Goal: Information Seeking & Learning: Find specific fact

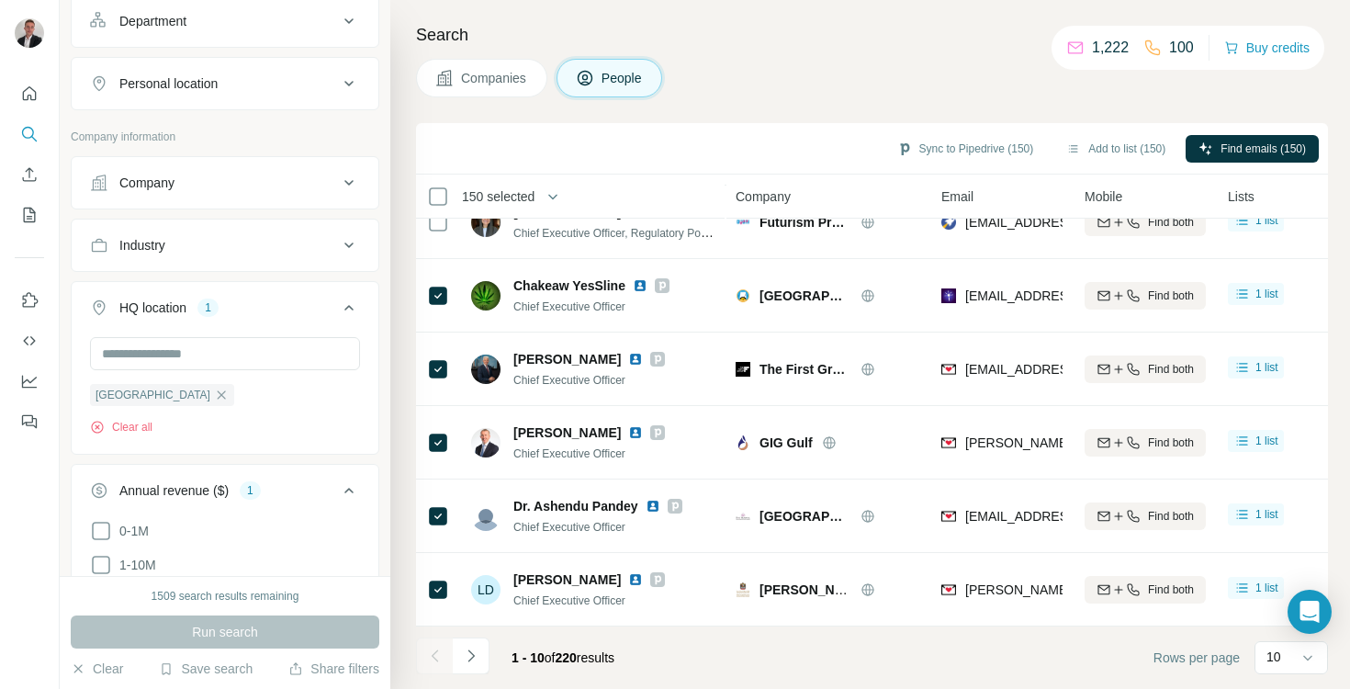
scroll to position [259, 0]
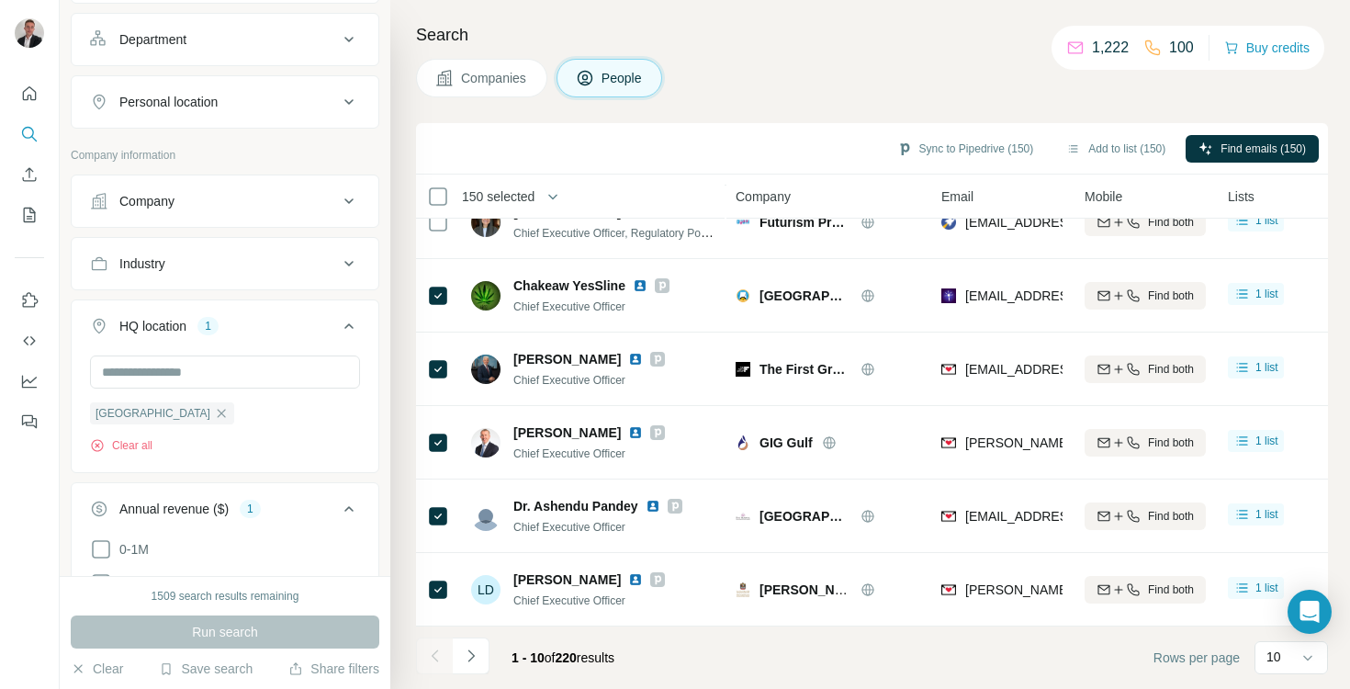
click at [175, 263] on div "Industry" at bounding box center [214, 263] width 248 height 18
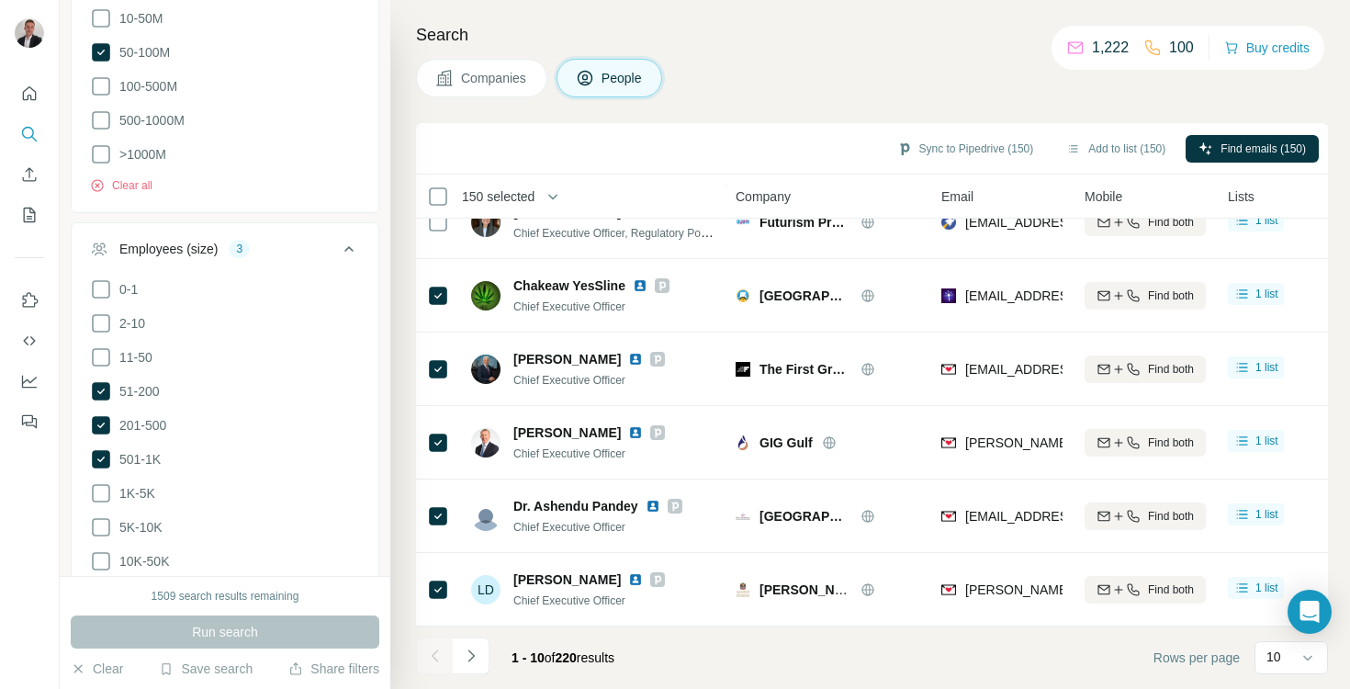
scroll to position [916, 0]
click at [103, 384] on icon at bounding box center [101, 388] width 18 height 18
click at [103, 427] on icon at bounding box center [101, 423] width 22 height 22
click at [101, 453] on icon at bounding box center [101, 456] width 18 height 18
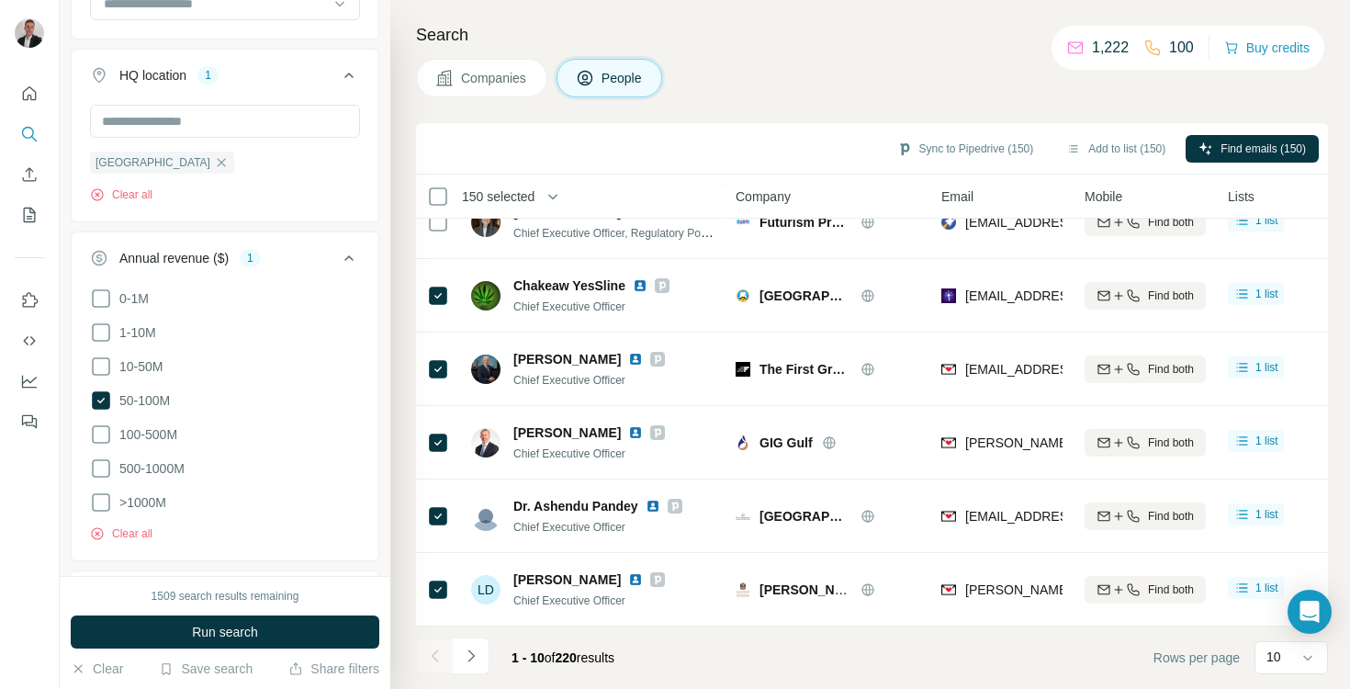
scroll to position [452, 0]
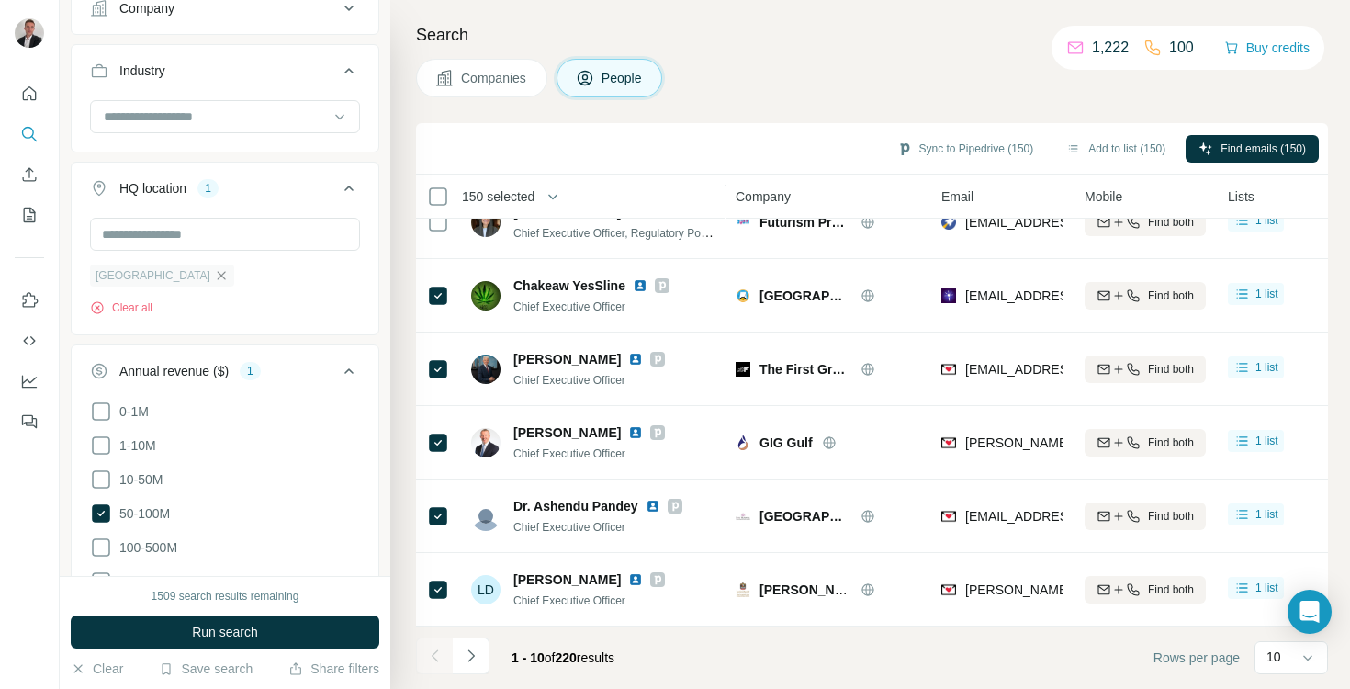
click at [215, 278] on icon "button" at bounding box center [221, 275] width 15 height 15
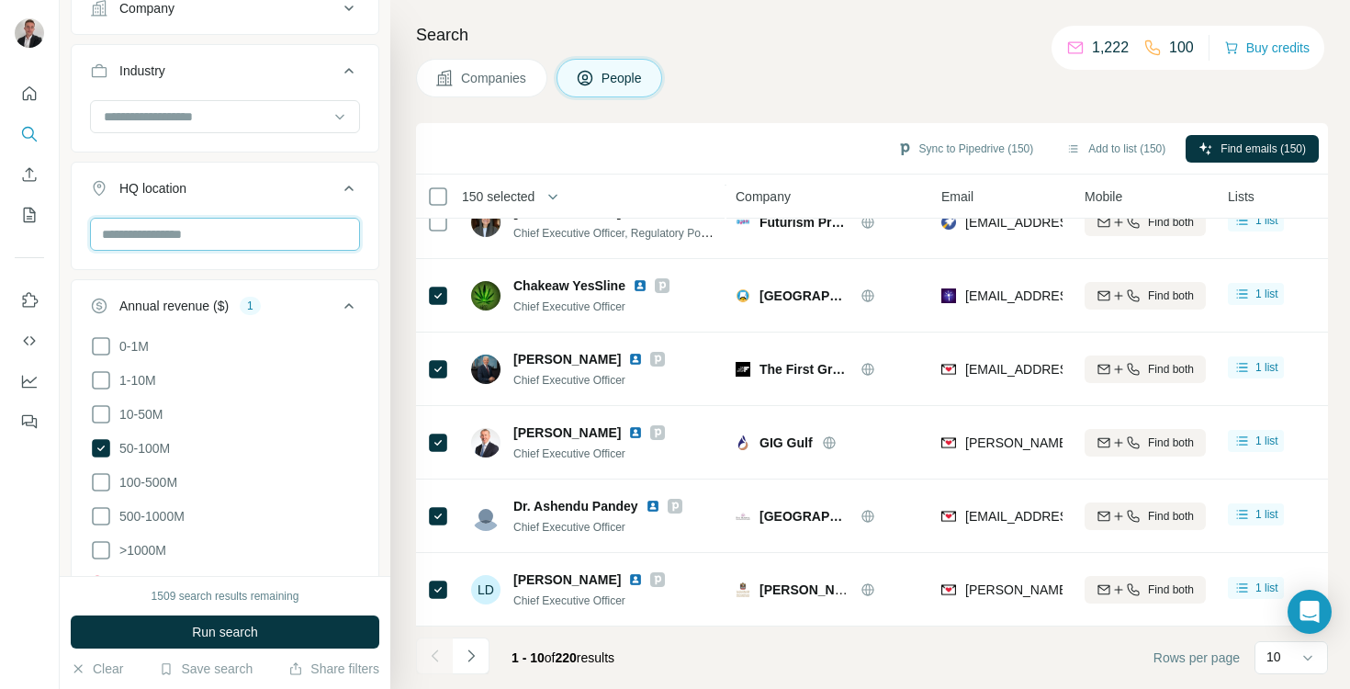
click at [194, 230] on input "text" at bounding box center [225, 234] width 270 height 33
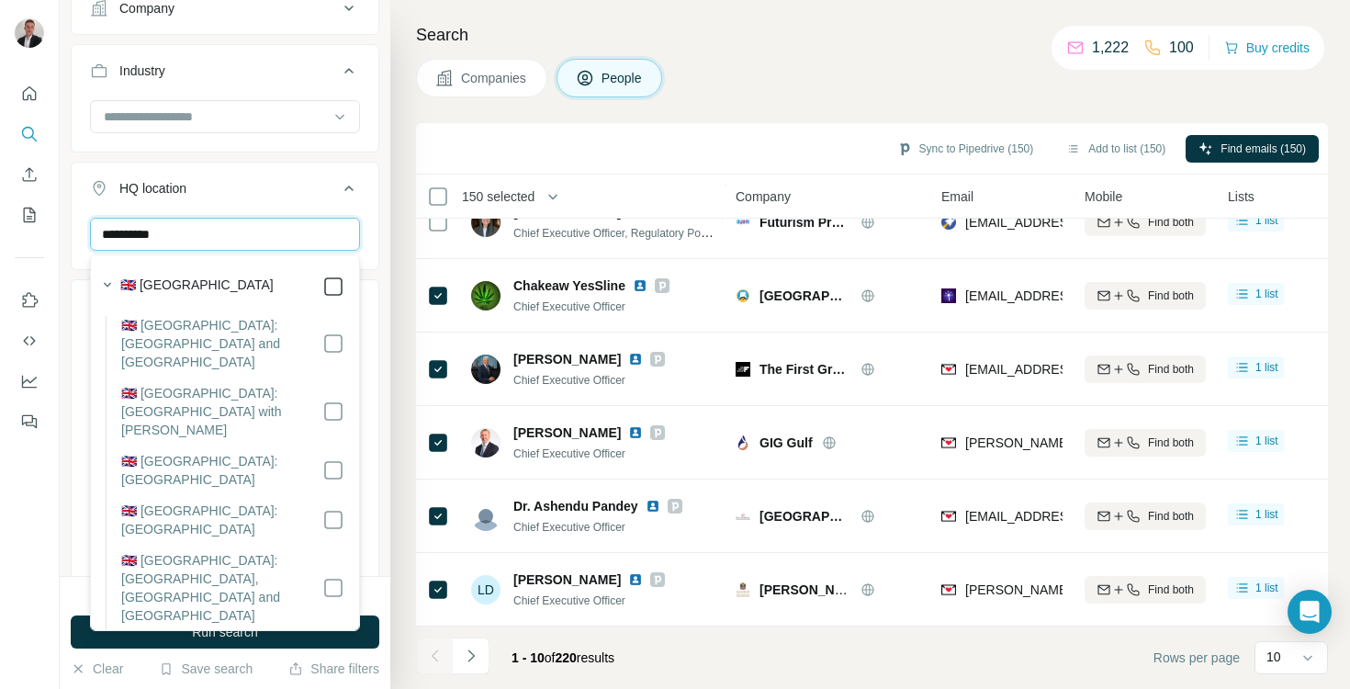
type input "**********"
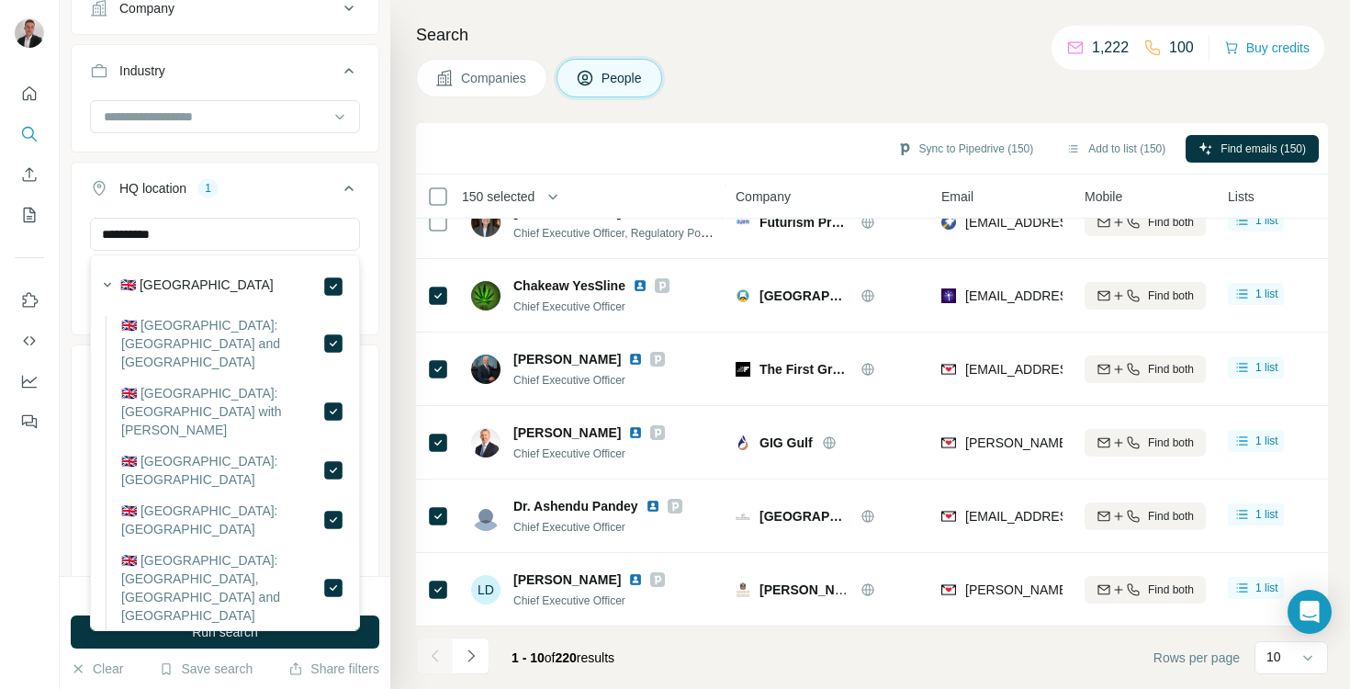
click at [291, 197] on button "HQ location 1" at bounding box center [225, 191] width 307 height 51
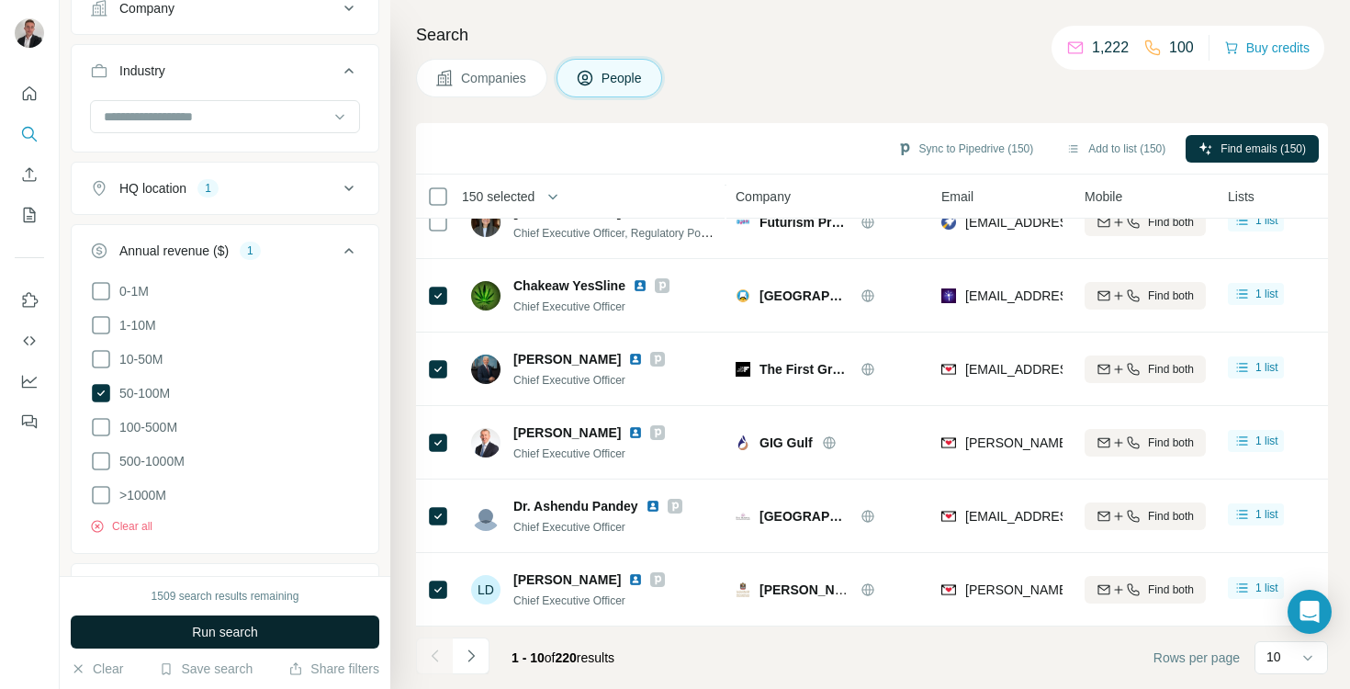
click at [231, 628] on span "Run search" at bounding box center [225, 632] width 66 height 18
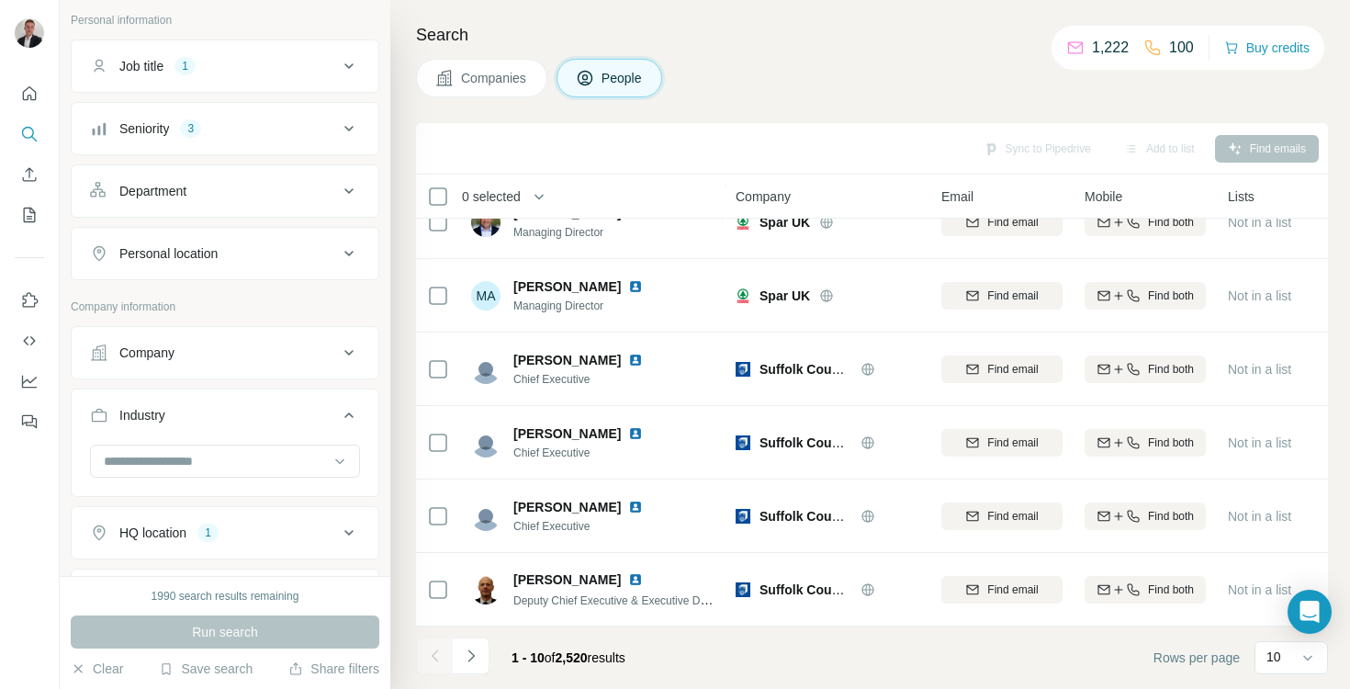
scroll to position [198, 0]
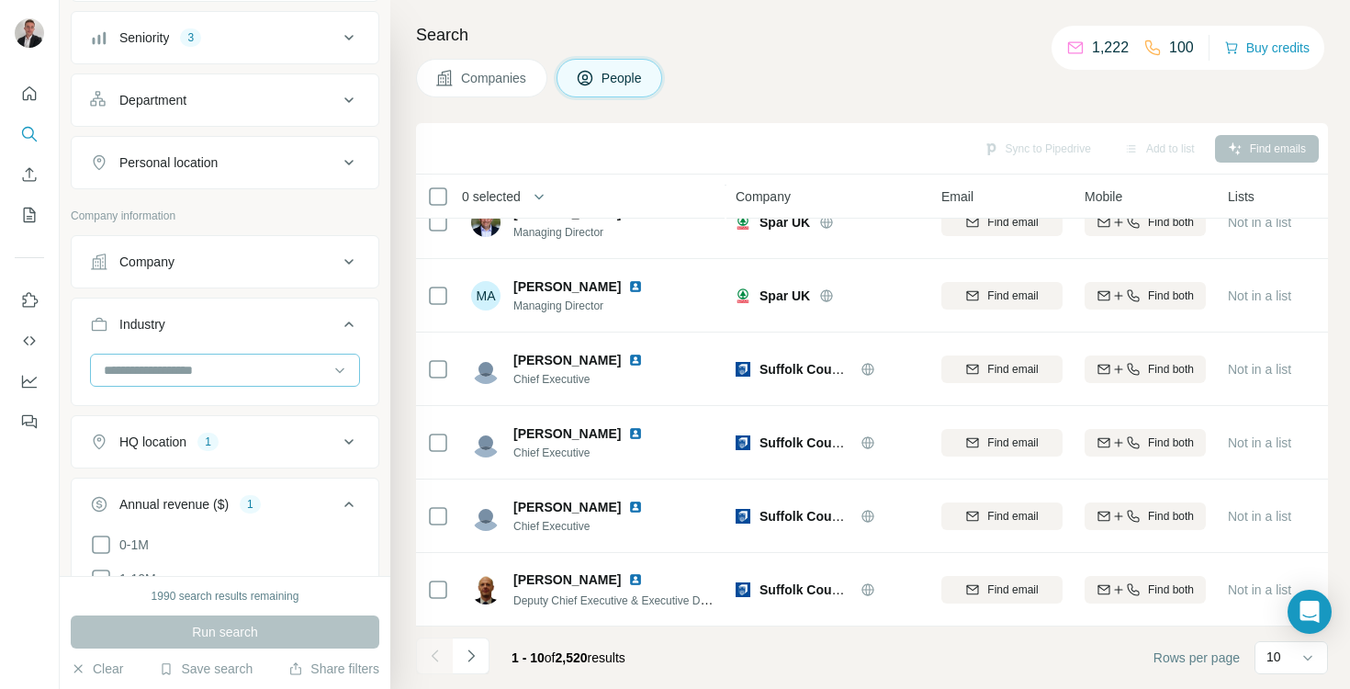
click at [206, 371] on input at bounding box center [215, 370] width 227 height 20
type input "*****"
click at [190, 410] on div "Accounting" at bounding box center [225, 411] width 239 height 18
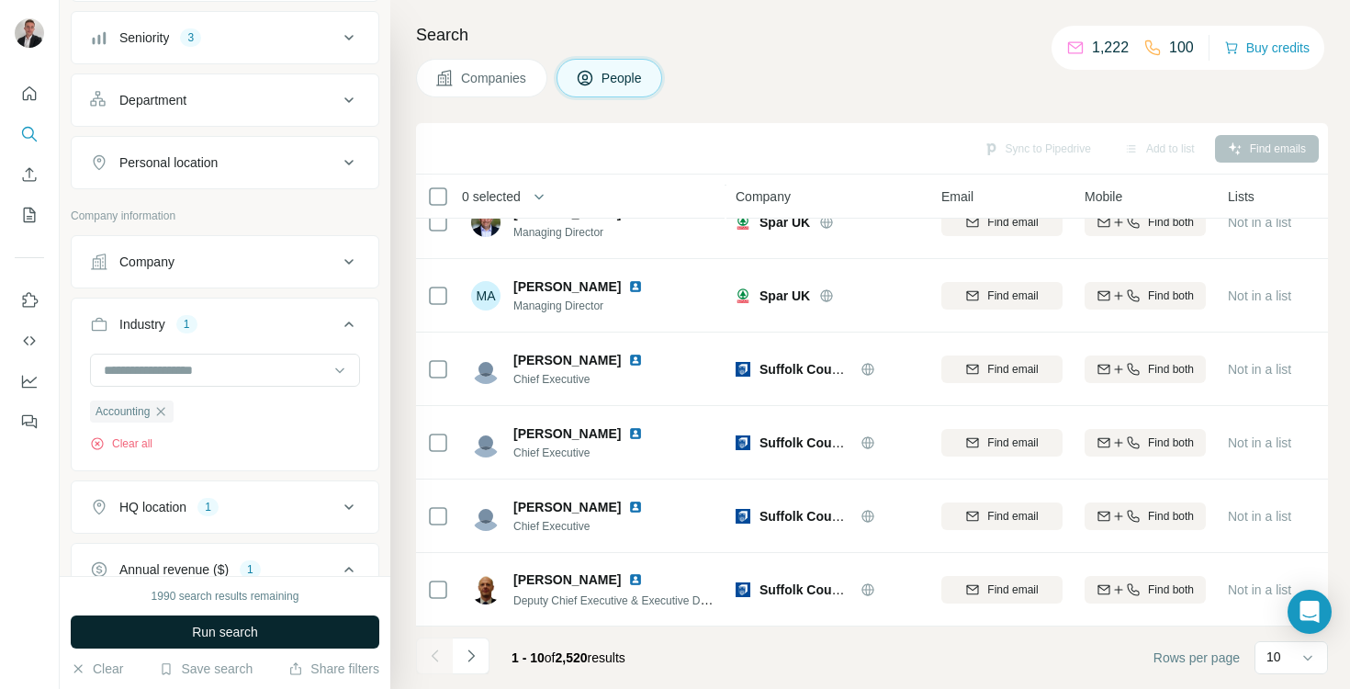
click at [253, 639] on span "Run search" at bounding box center [225, 632] width 66 height 18
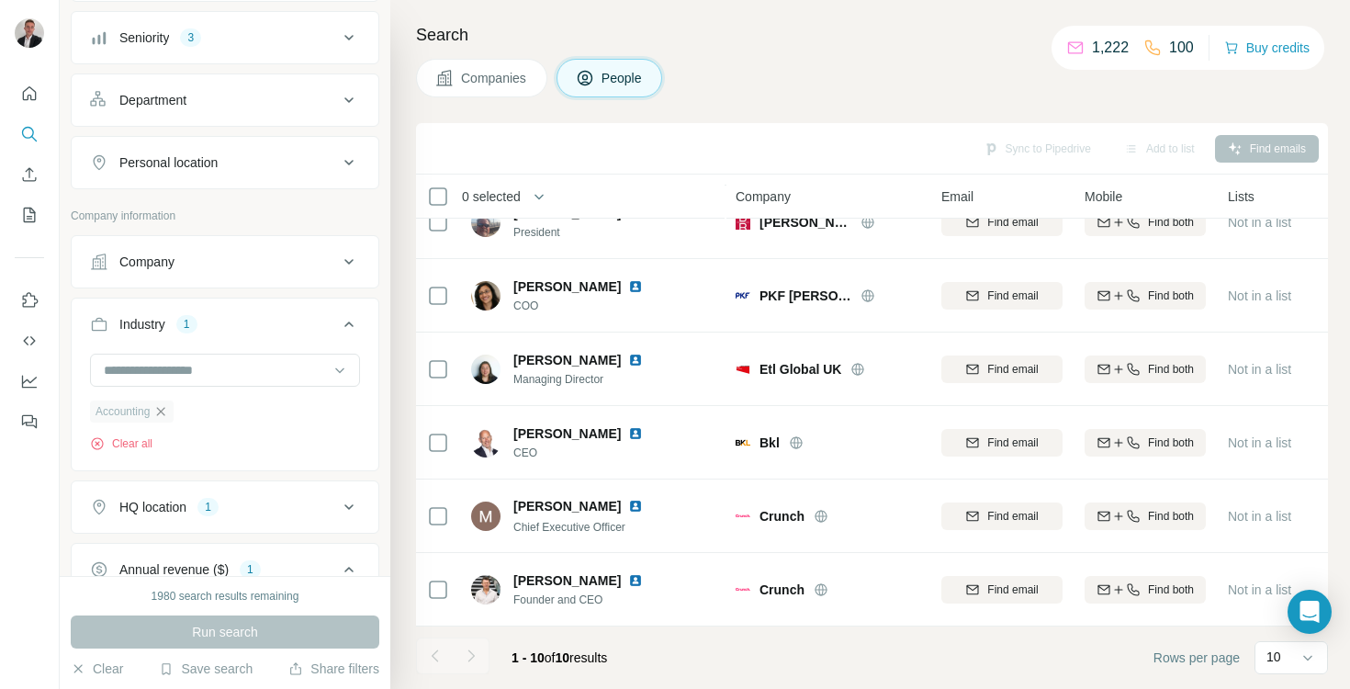
click at [168, 412] on icon "button" at bounding box center [160, 411] width 15 height 15
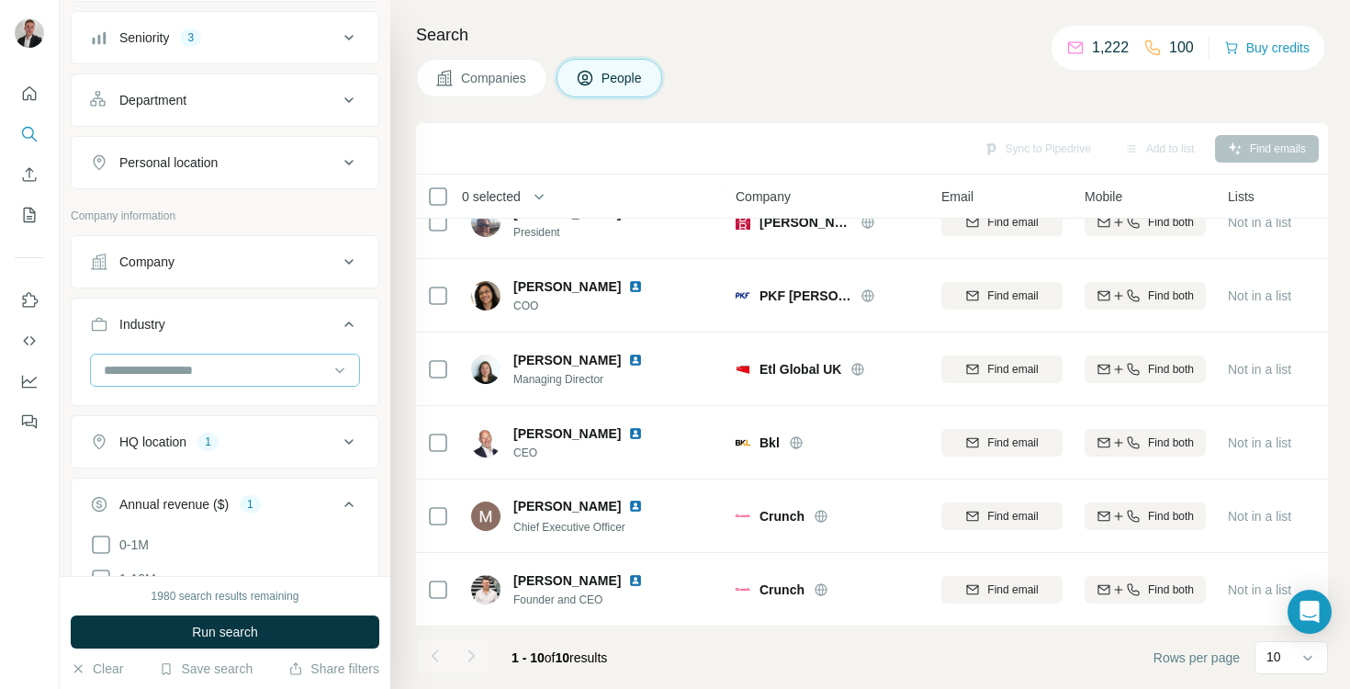
click at [162, 378] on input at bounding box center [215, 370] width 227 height 20
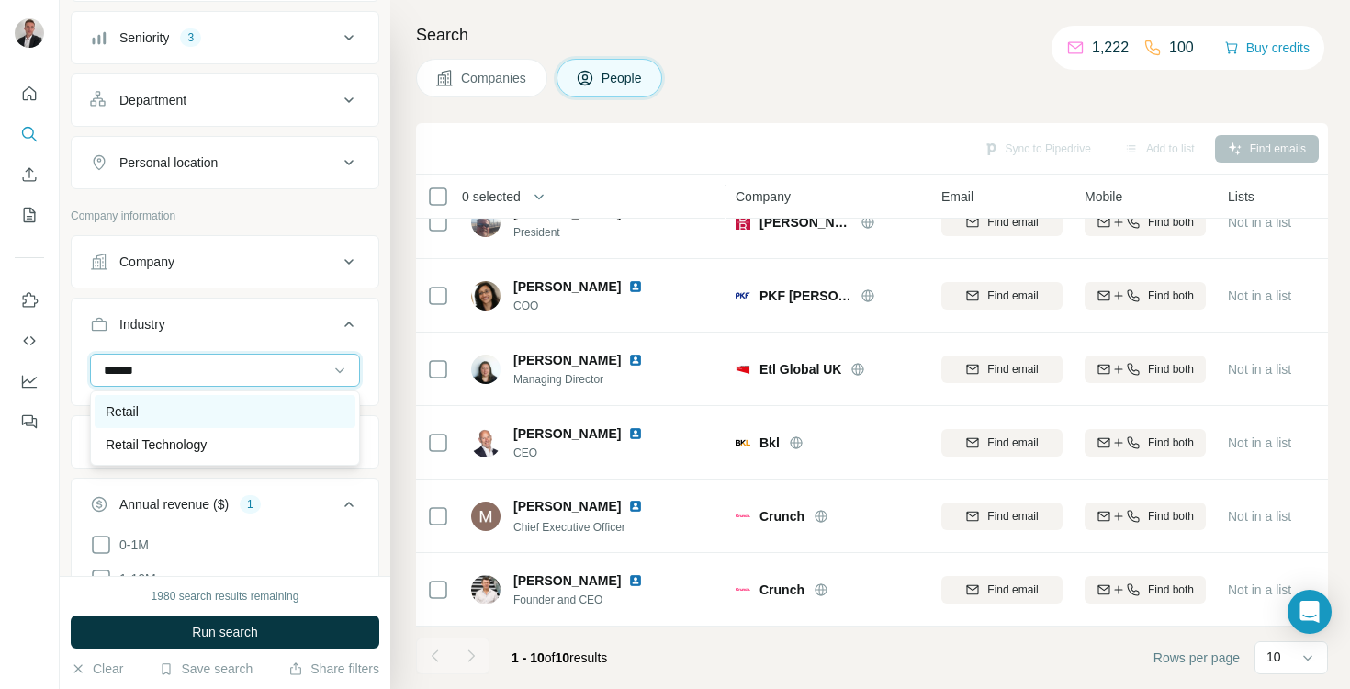
type input "******"
click at [192, 409] on div "Retail" at bounding box center [225, 411] width 239 height 18
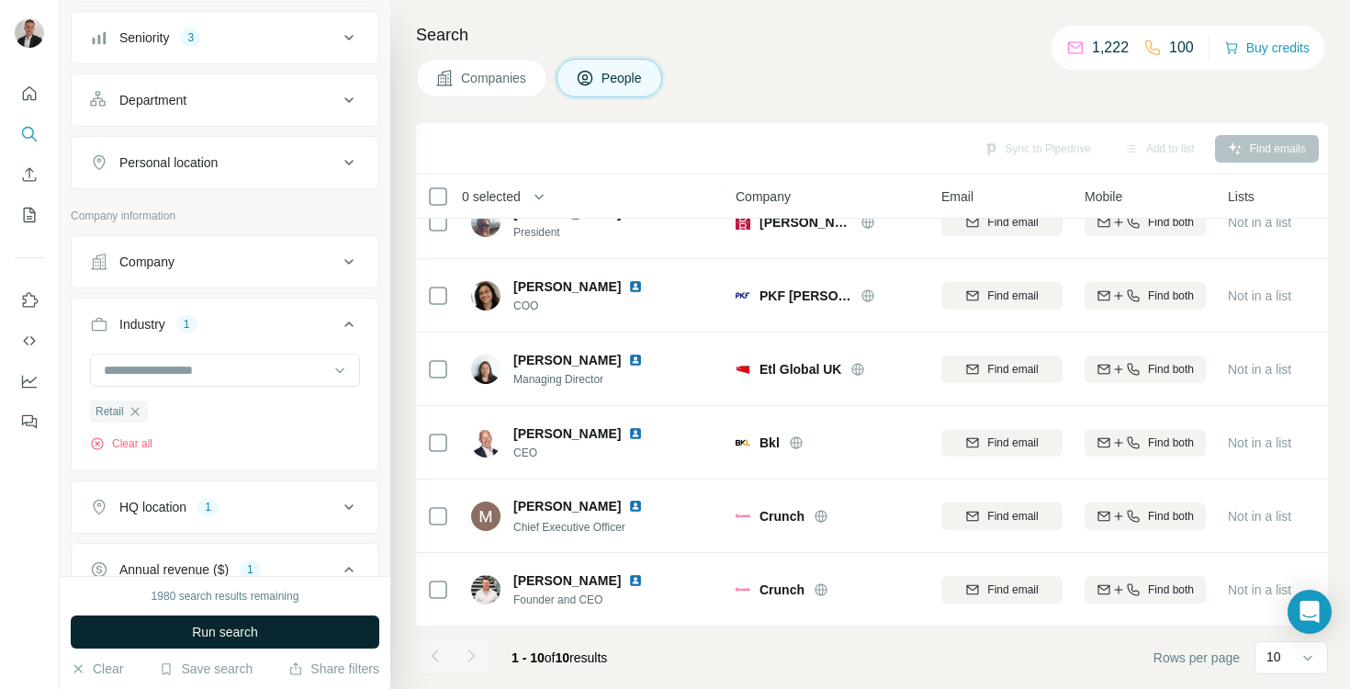
click at [243, 638] on span "Run search" at bounding box center [225, 632] width 66 height 18
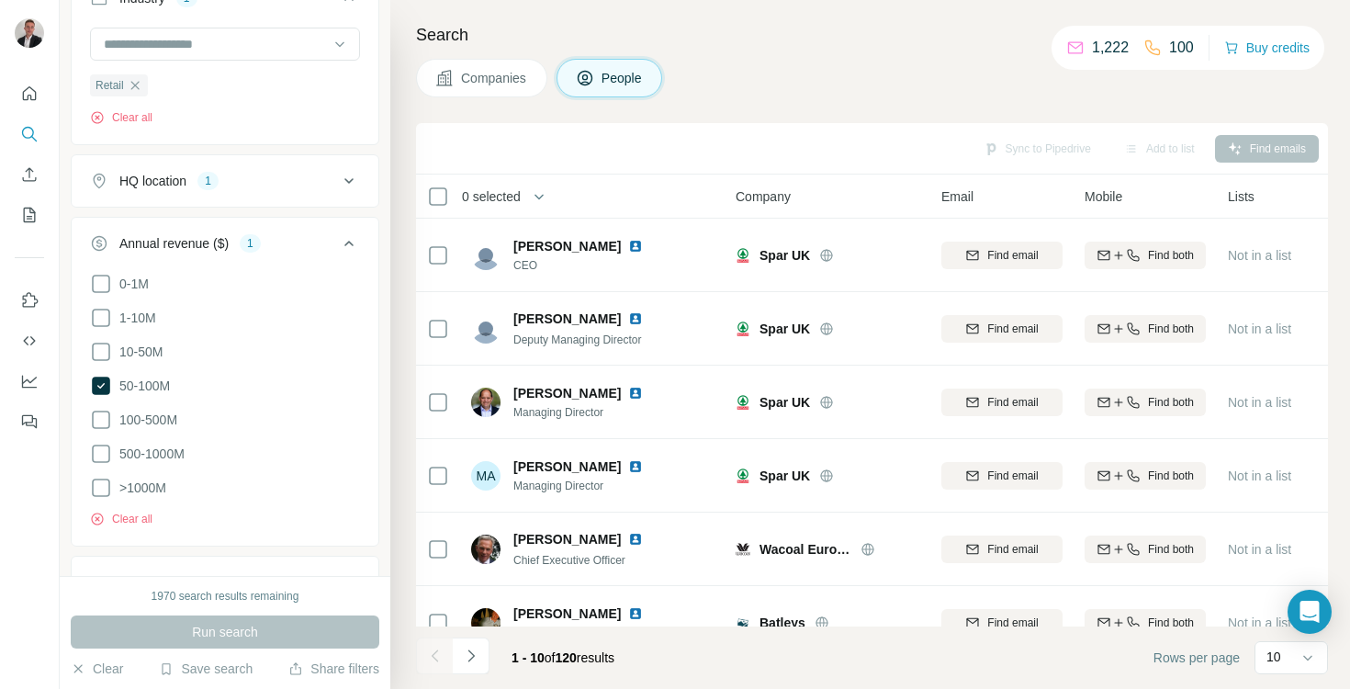
scroll to position [704, 0]
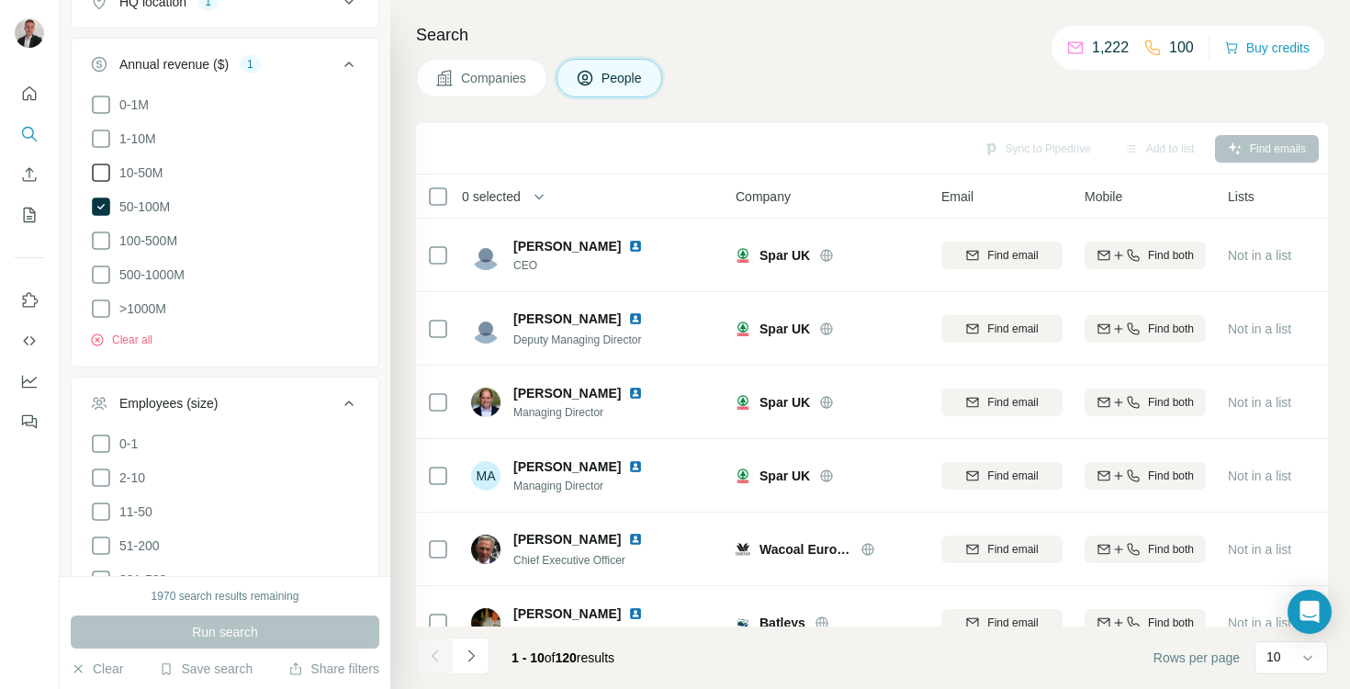
click at [105, 169] on icon at bounding box center [101, 173] width 22 height 22
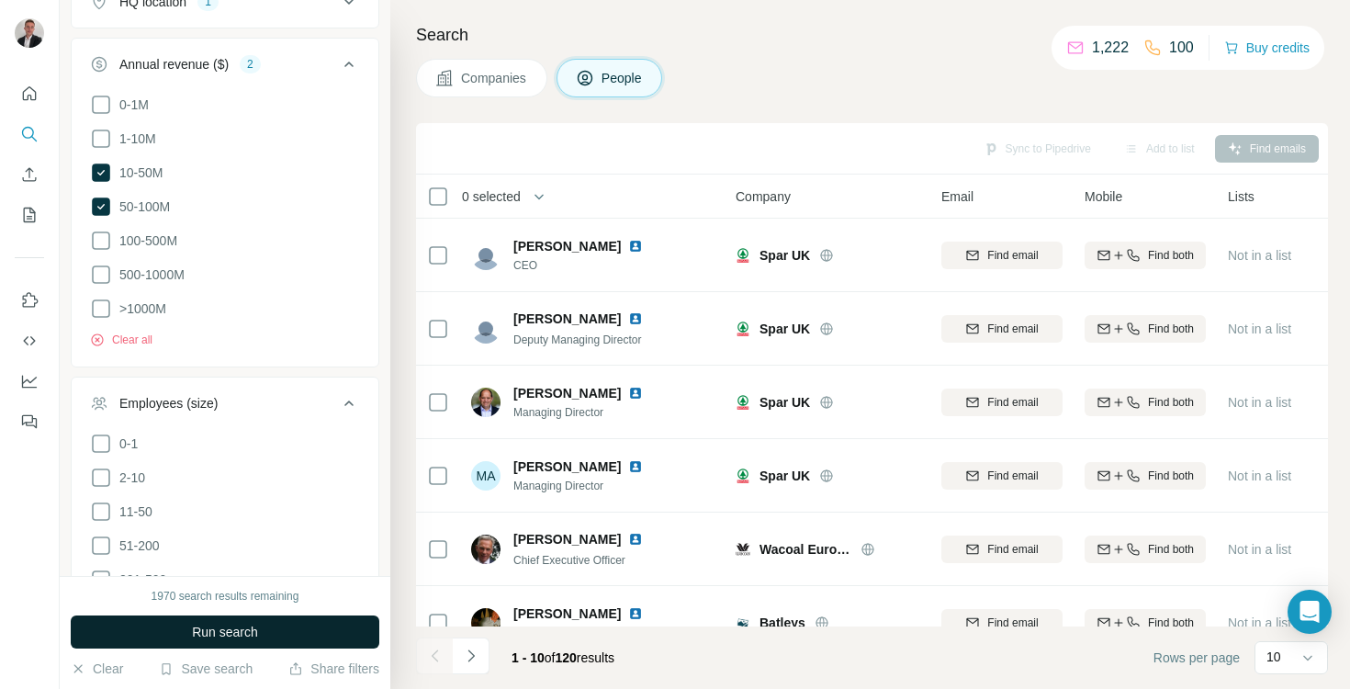
click at [238, 632] on span "Run search" at bounding box center [225, 632] width 66 height 18
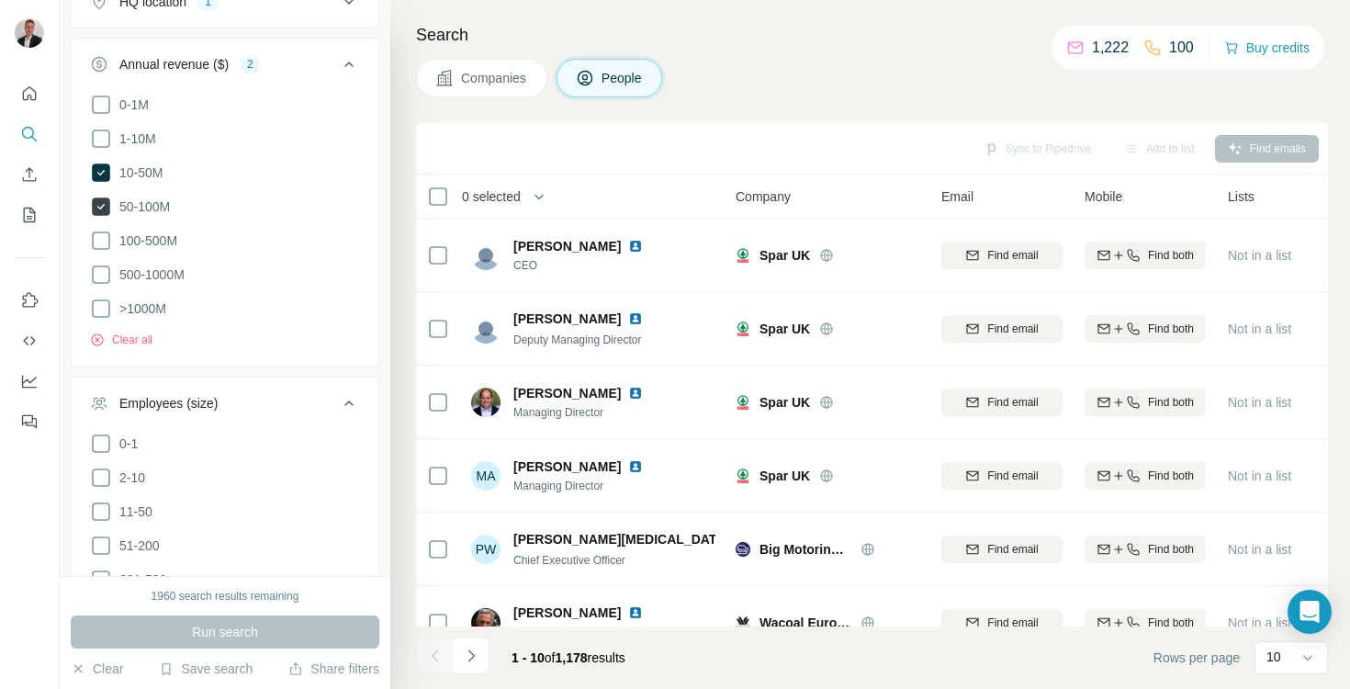
click at [96, 203] on icon at bounding box center [101, 206] width 18 height 18
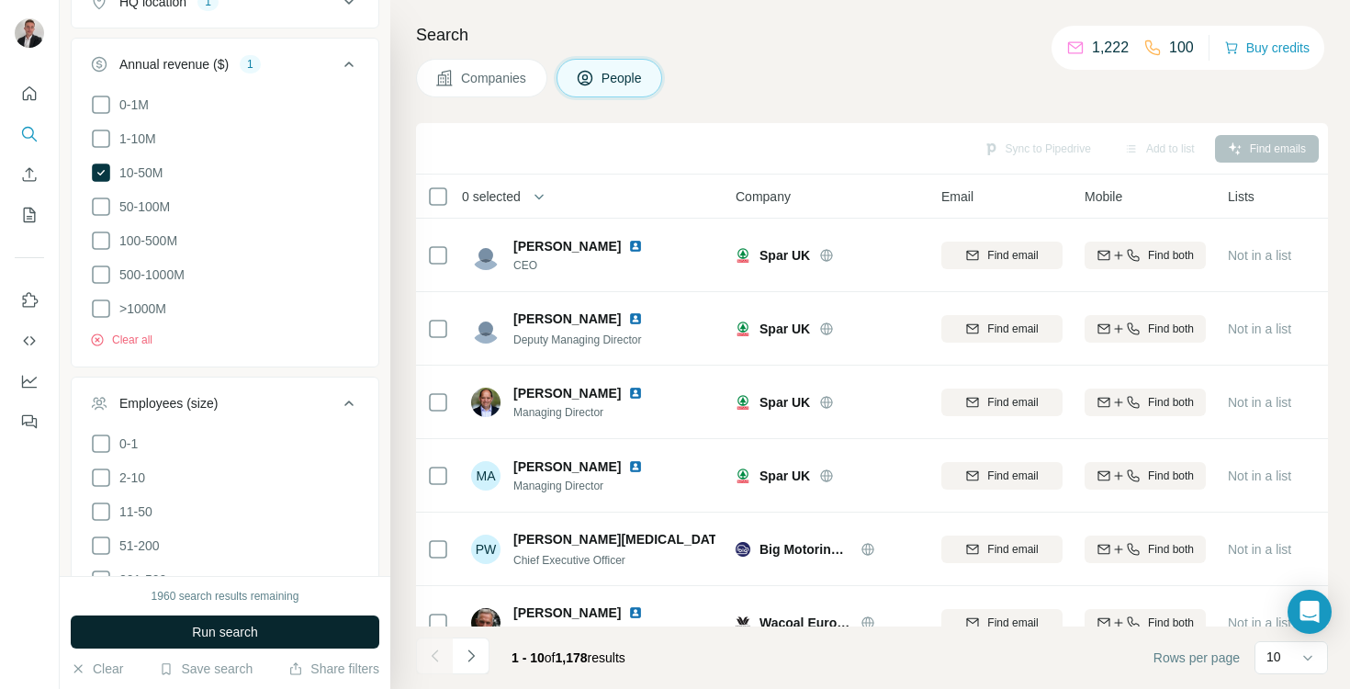
click at [286, 632] on button "Run search" at bounding box center [225, 631] width 309 height 33
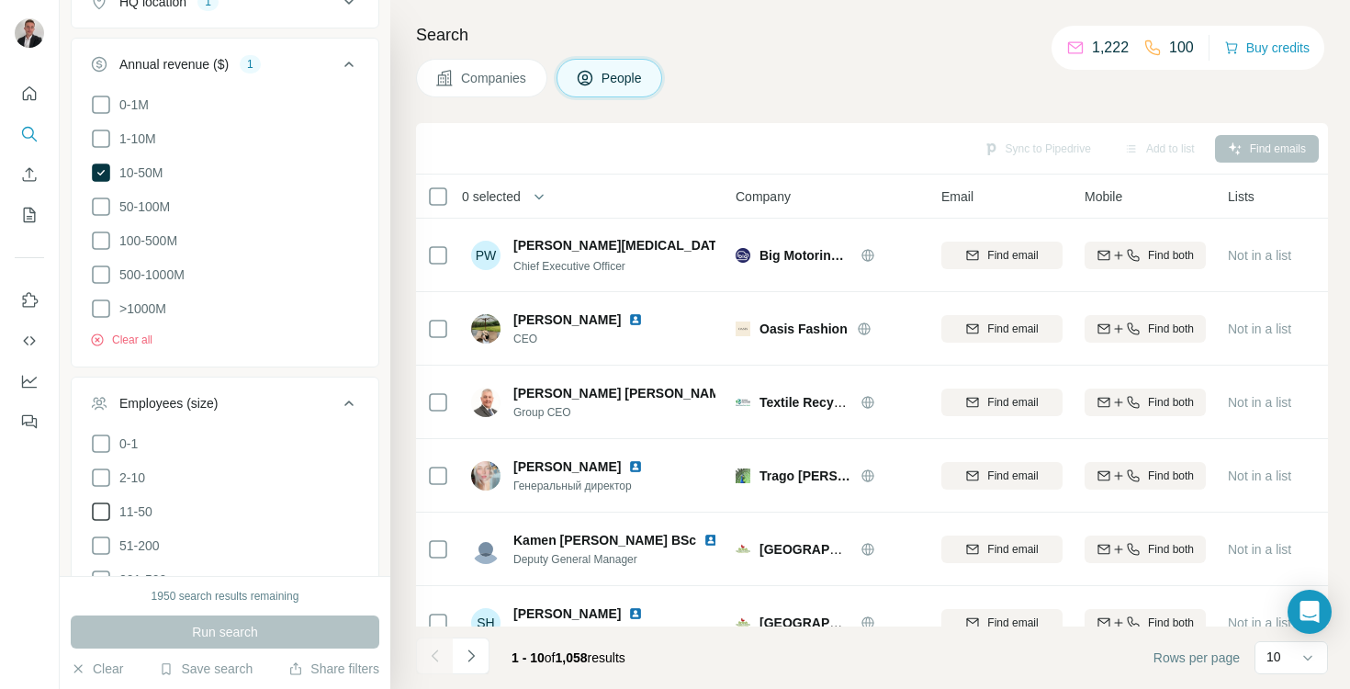
click at [110, 507] on icon at bounding box center [101, 512] width 22 height 22
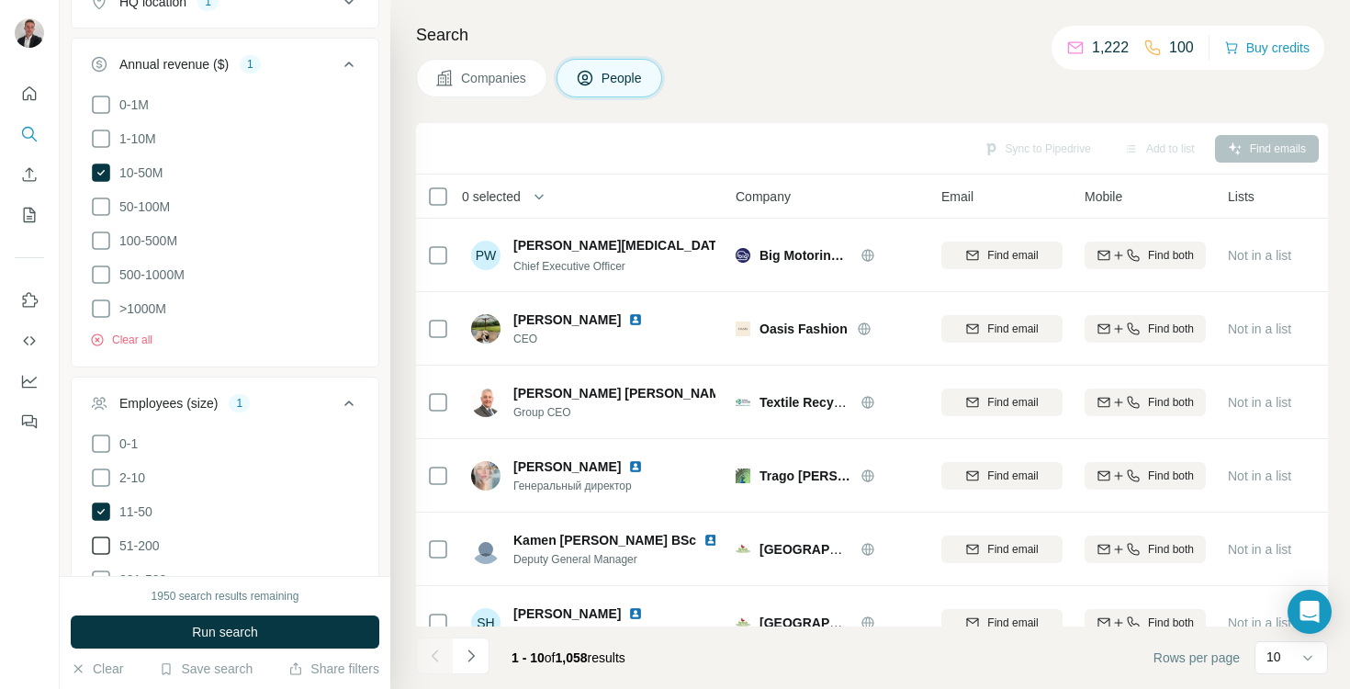
click at [93, 544] on icon at bounding box center [101, 545] width 18 height 18
click at [190, 635] on button "Run search" at bounding box center [225, 631] width 309 height 33
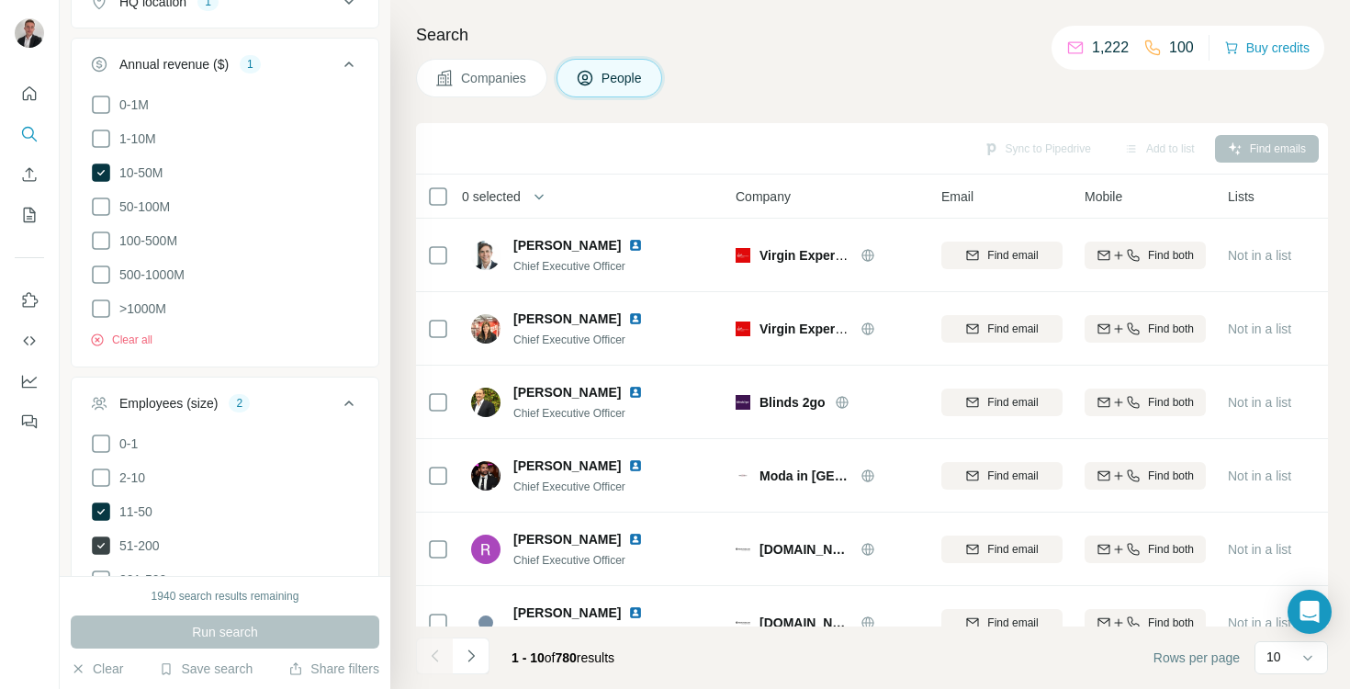
click at [99, 536] on icon at bounding box center [101, 545] width 18 height 18
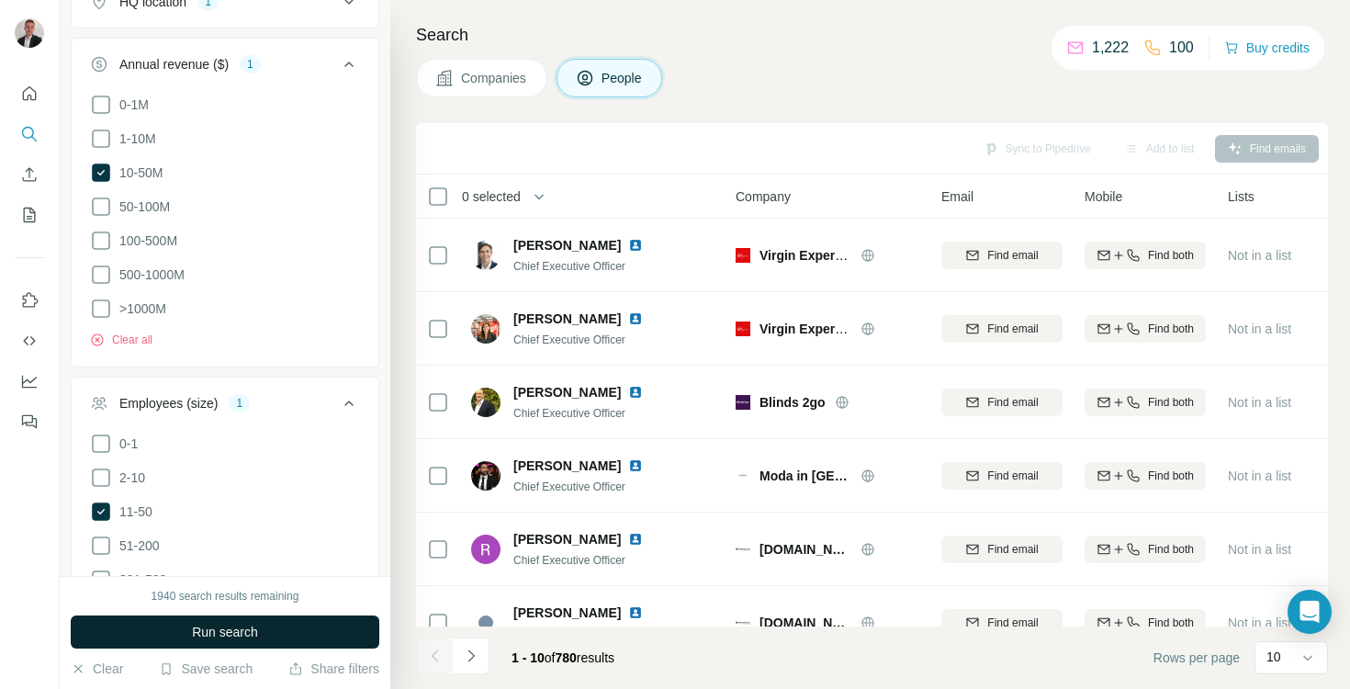
click at [209, 628] on span "Run search" at bounding box center [225, 632] width 66 height 18
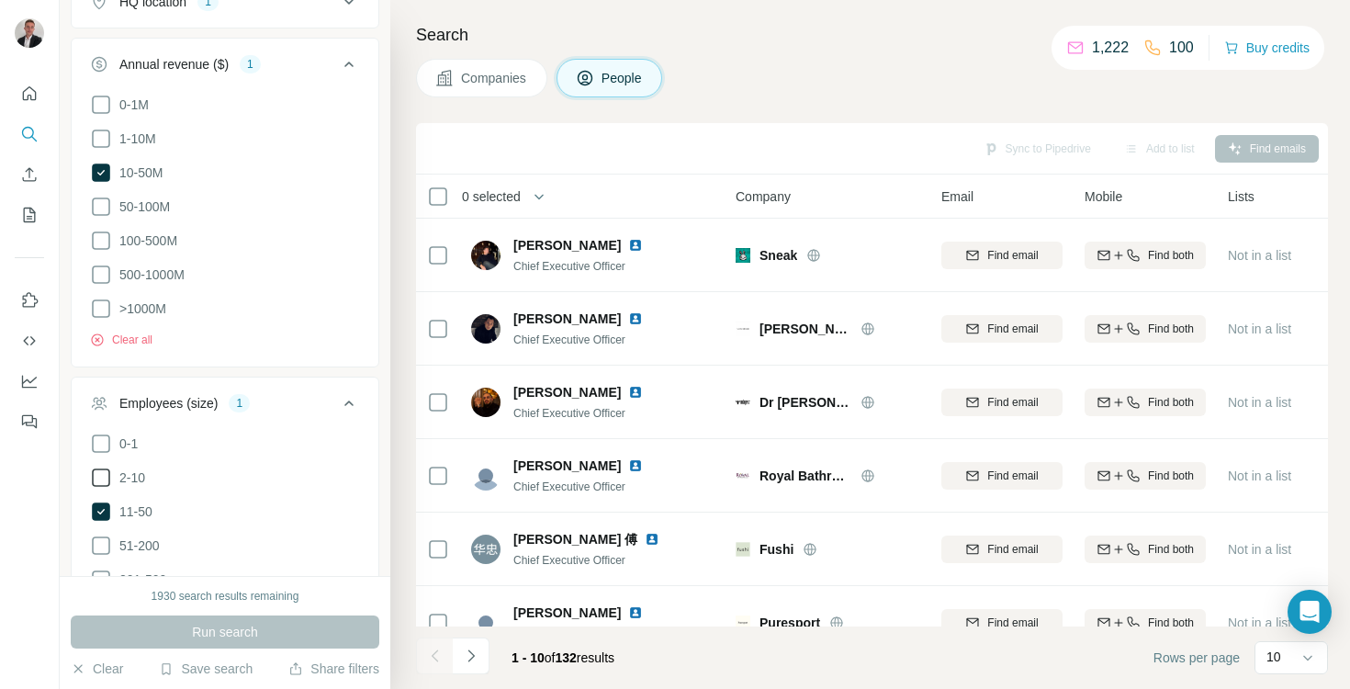
click at [108, 474] on icon at bounding box center [101, 477] width 18 height 18
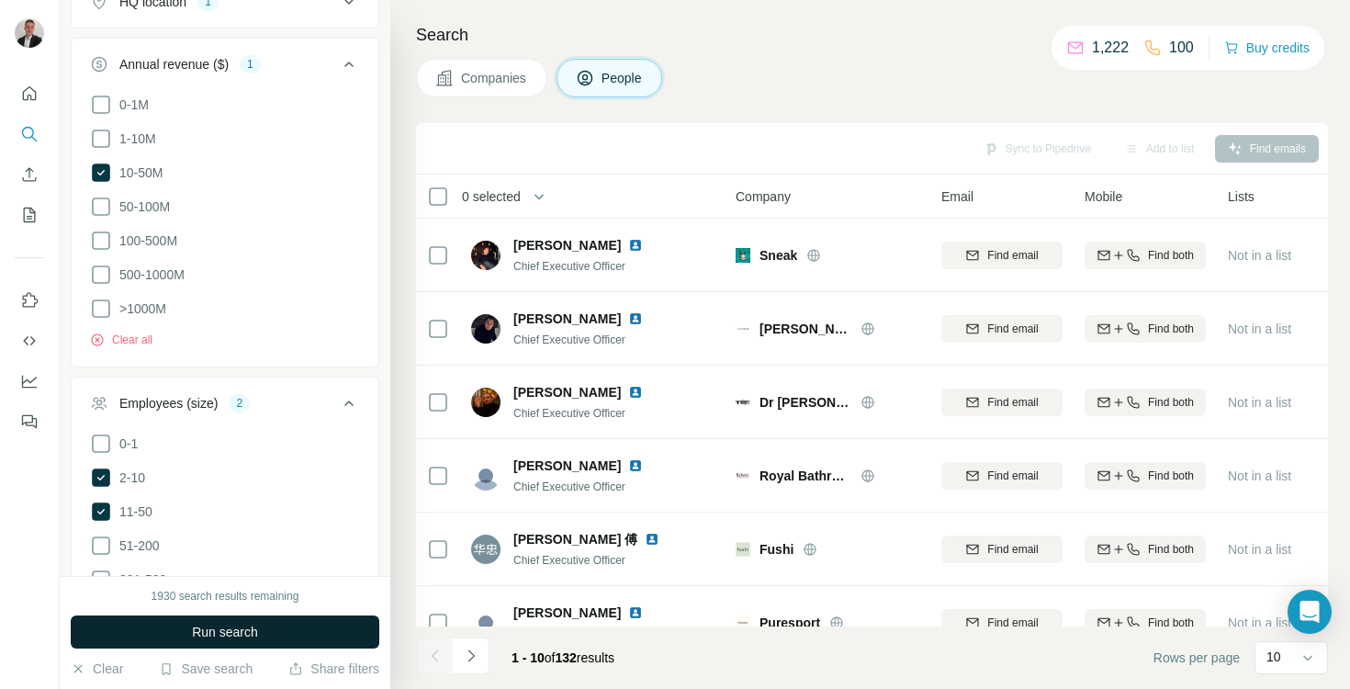
click at [235, 634] on span "Run search" at bounding box center [225, 632] width 66 height 18
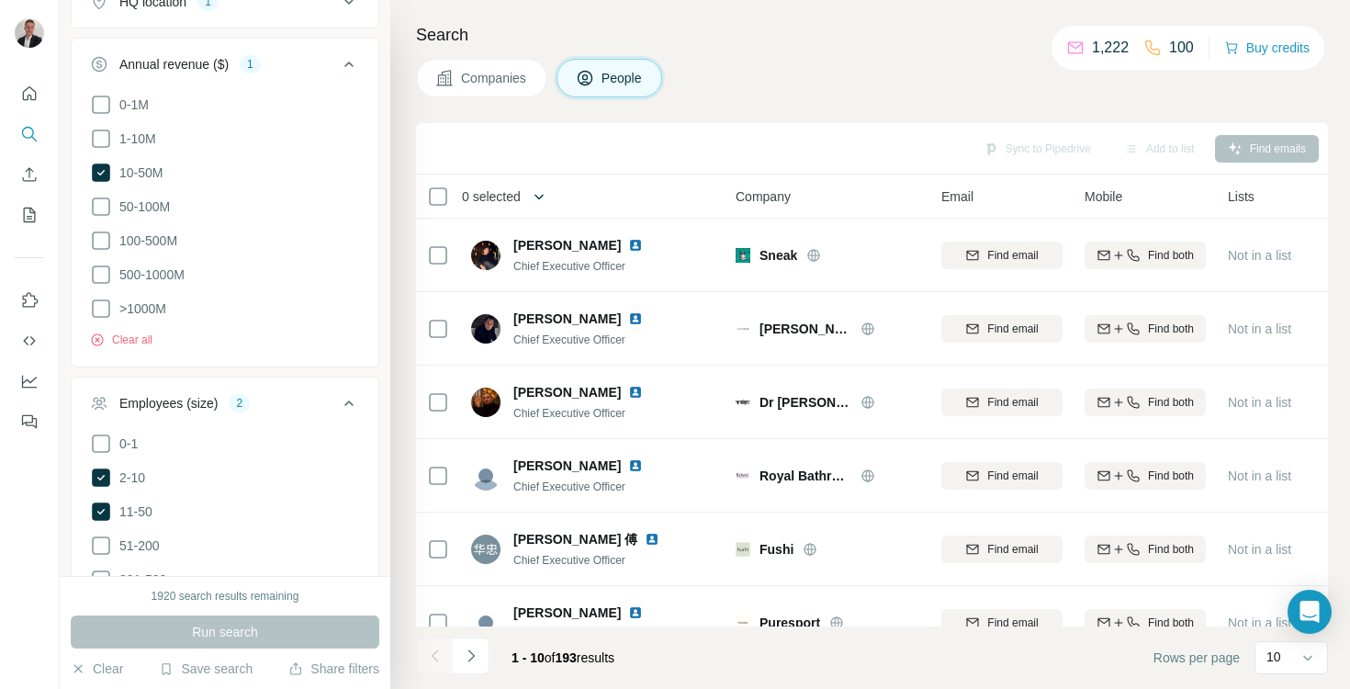
click at [543, 200] on icon "button" at bounding box center [539, 196] width 18 height 18
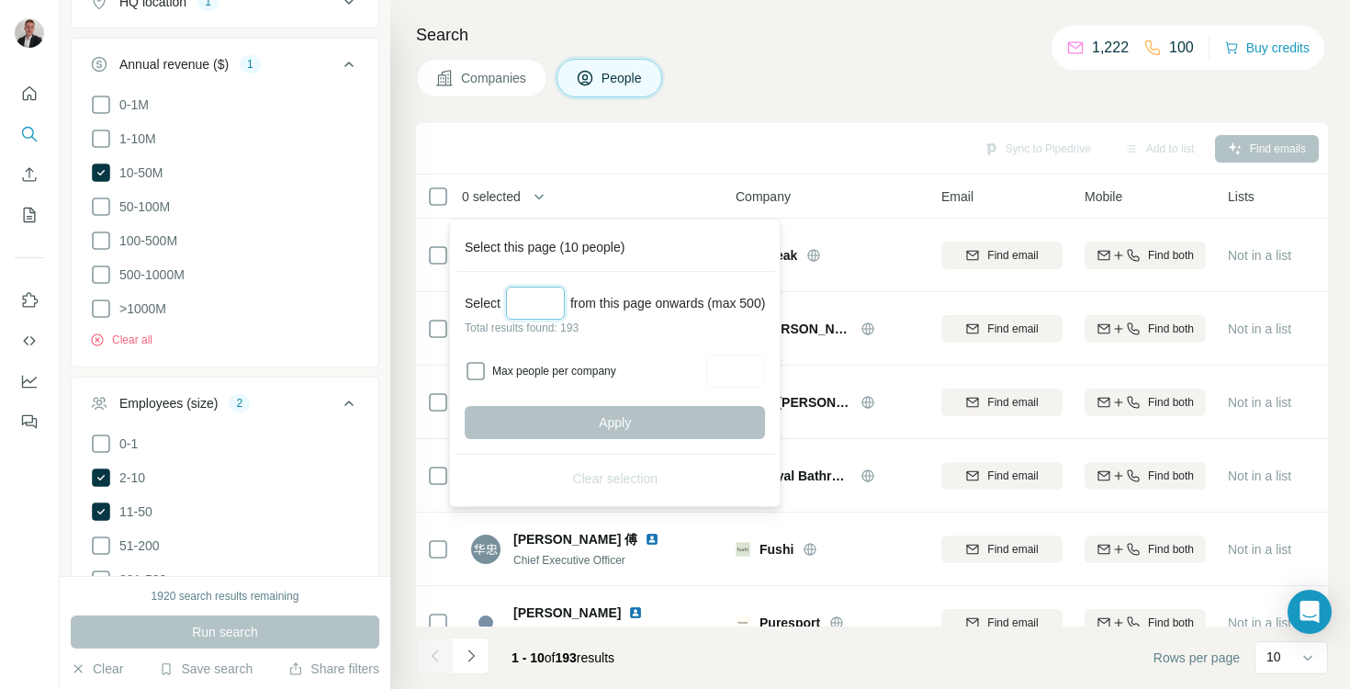
click at [538, 296] on input "Select a number (up to 500)" at bounding box center [535, 303] width 59 height 33
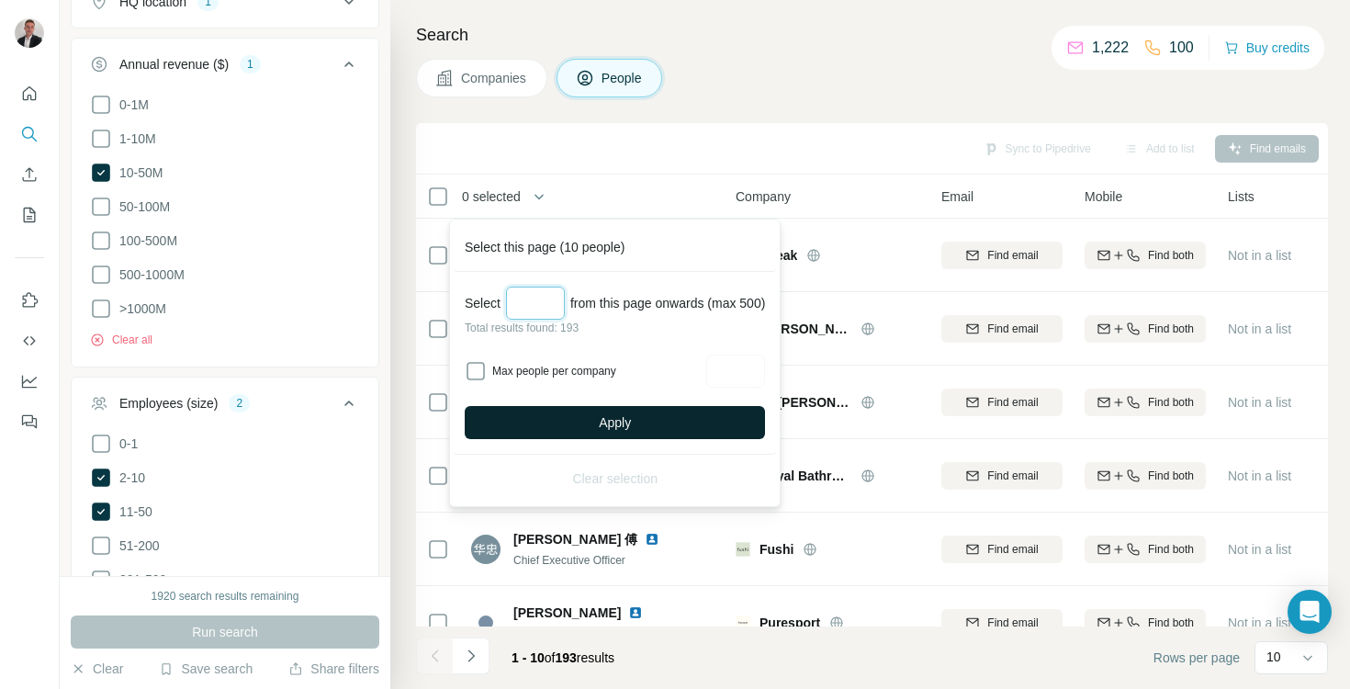
type input "***"
click at [607, 421] on span "Apply" at bounding box center [615, 422] width 32 height 18
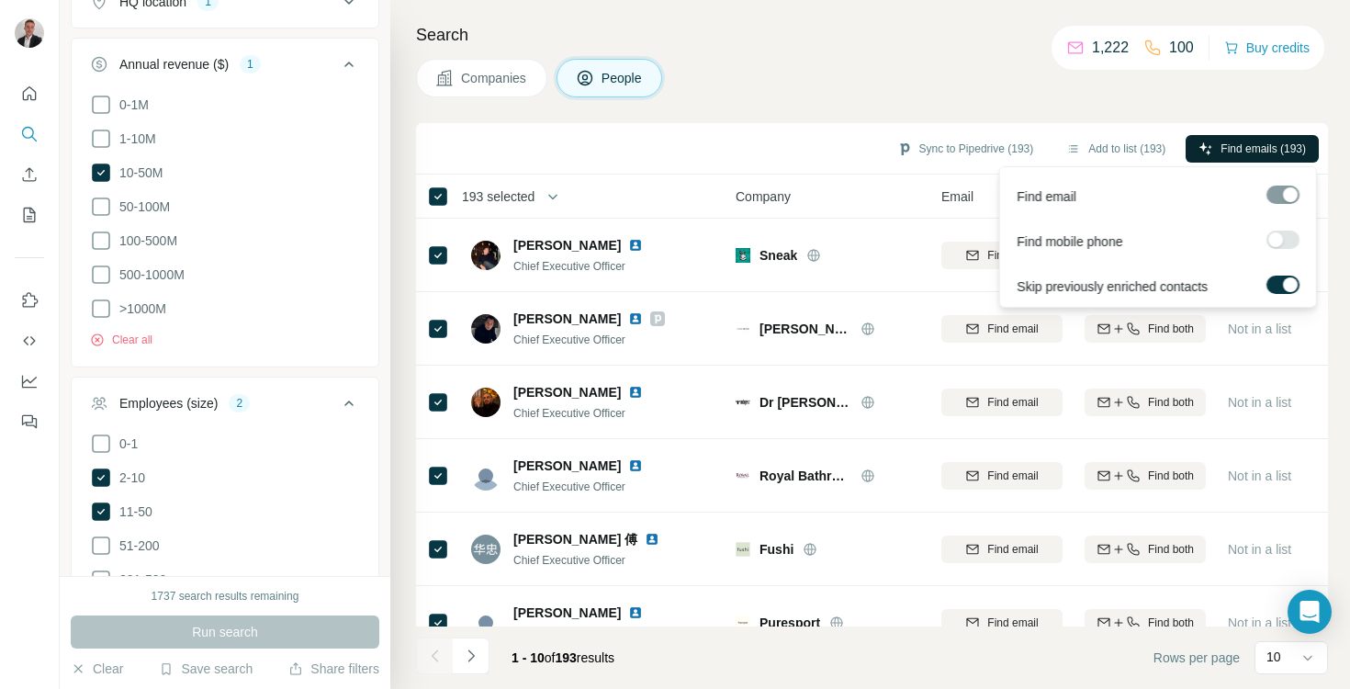
click at [1221, 141] on span "Find emails (193)" at bounding box center [1263, 149] width 85 height 17
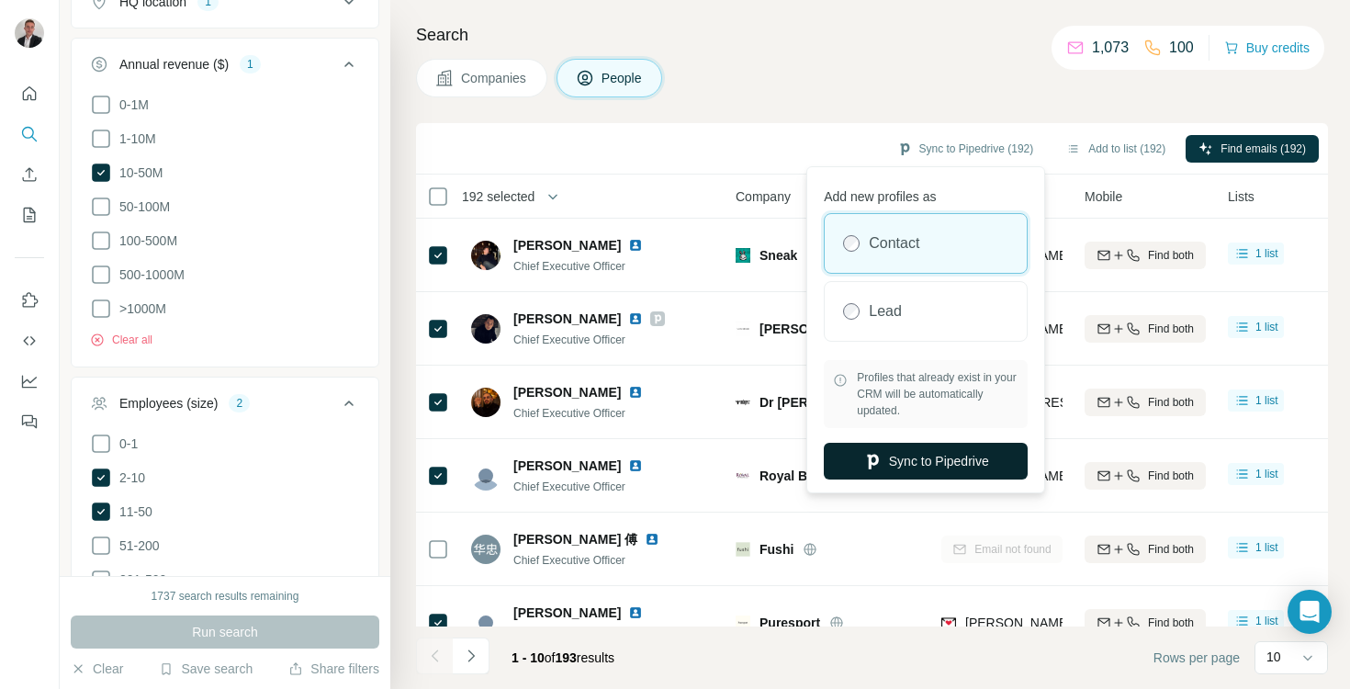
click at [911, 450] on button "Sync to Pipedrive" at bounding box center [926, 461] width 204 height 37
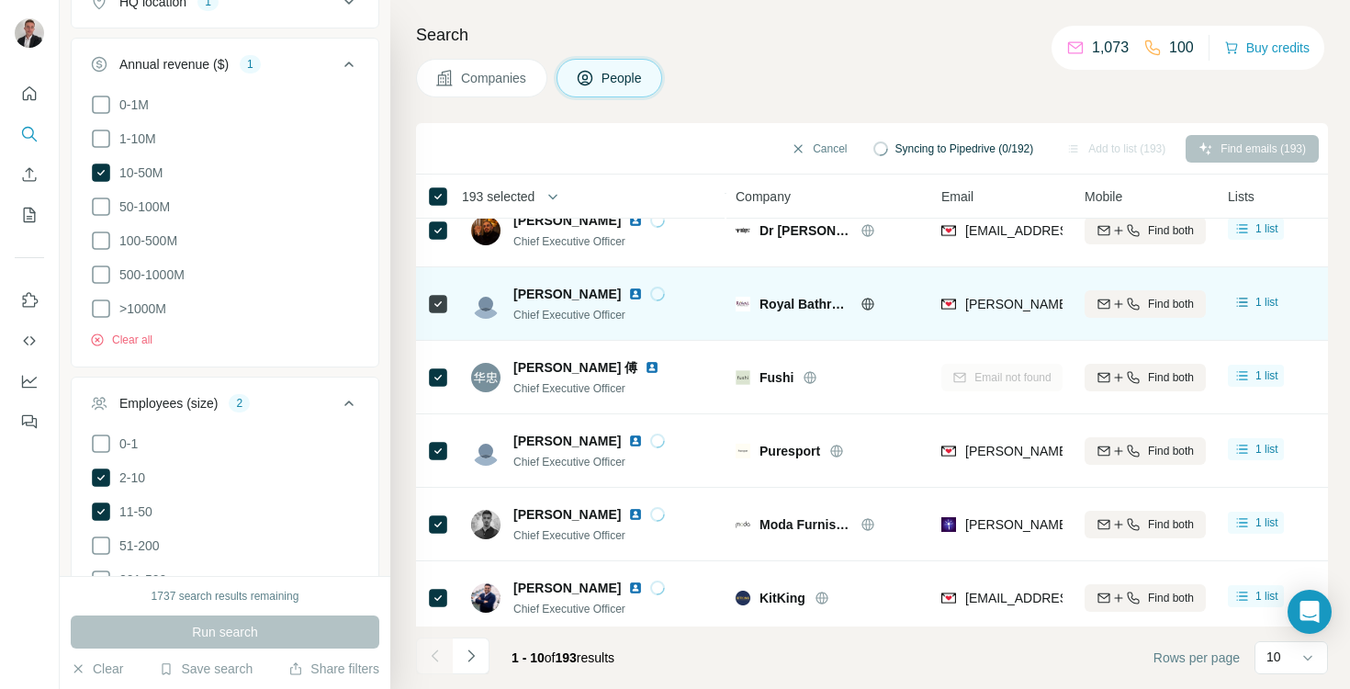
scroll to position [327, 0]
